Goal: Task Accomplishment & Management: Manage account settings

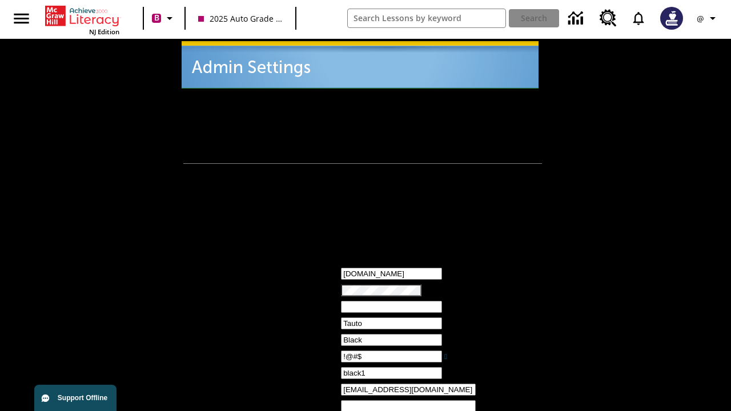
type input "!@#$"
click at [708, 18] on icon "Profile/Settings" at bounding box center [713, 18] width 14 height 14
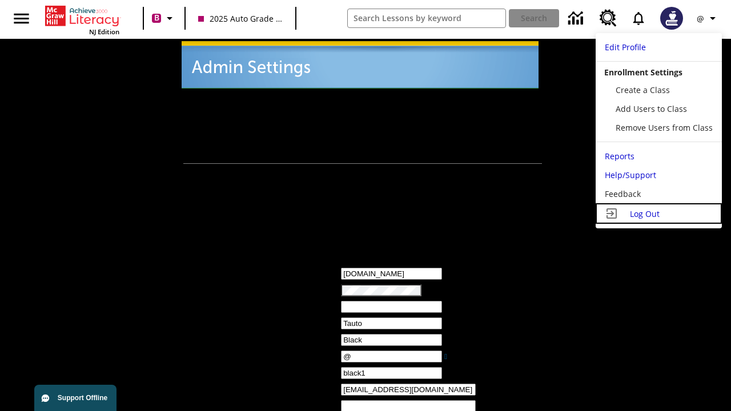
click at [659, 214] on span "Log Out" at bounding box center [645, 214] width 30 height 11
